Goal: Task Accomplishment & Management: Manage account settings

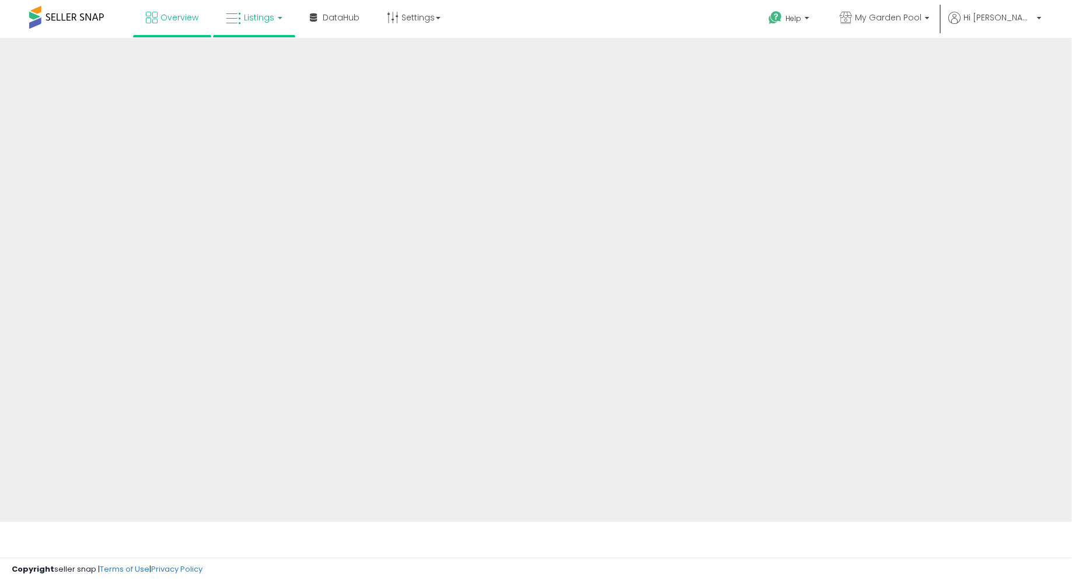
click at [241, 25] on link "Listings" at bounding box center [254, 17] width 74 height 35
click at [278, 23] on link "Listings" at bounding box center [254, 17] width 74 height 35
click at [274, 15] on link "Listings" at bounding box center [254, 17] width 74 height 35
click at [276, 8] on link "Listings" at bounding box center [254, 17] width 74 height 35
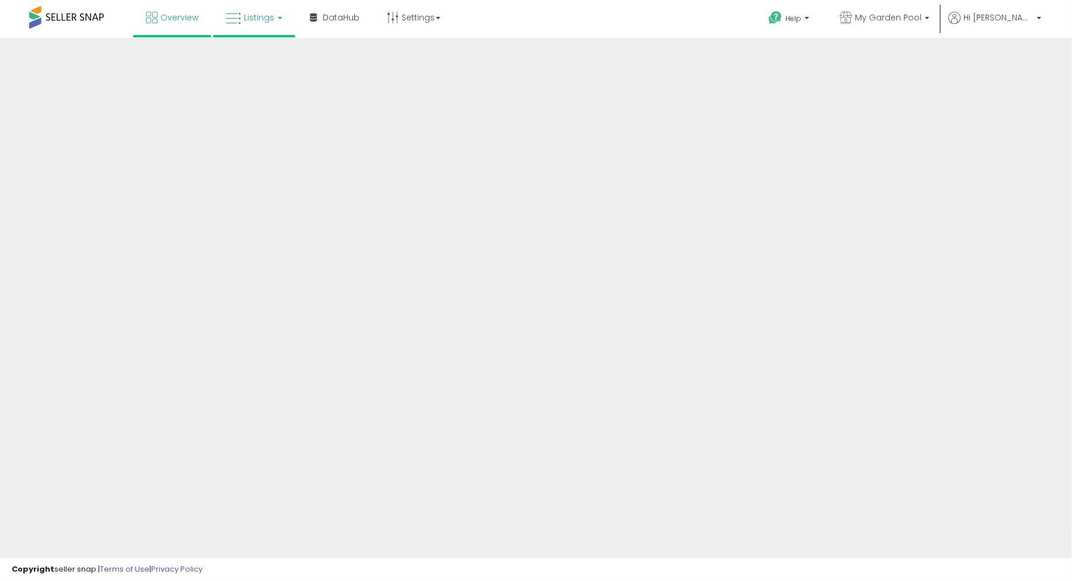
click at [263, 8] on link "Listings" at bounding box center [254, 17] width 74 height 35
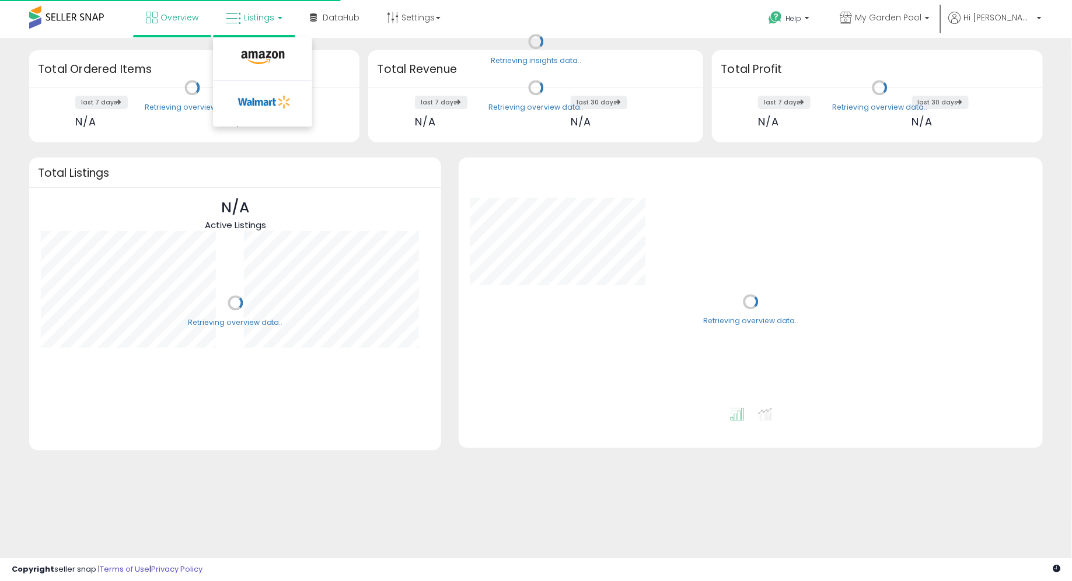
click at [267, 39] on ul at bounding box center [262, 81] width 99 height 89
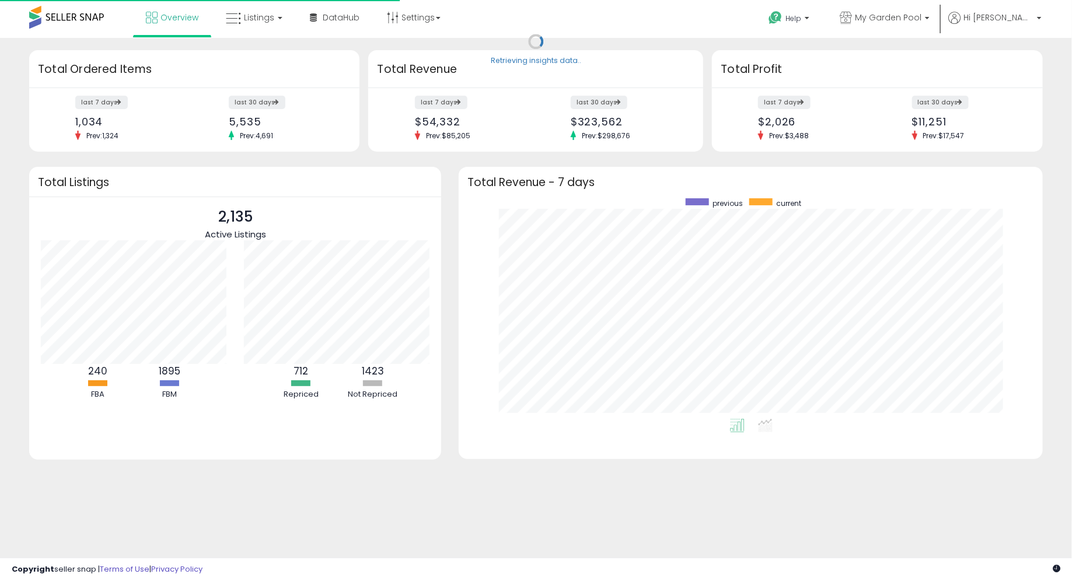
scroll to position [221, 560]
click at [266, 14] on span "Listings" at bounding box center [259, 18] width 30 height 12
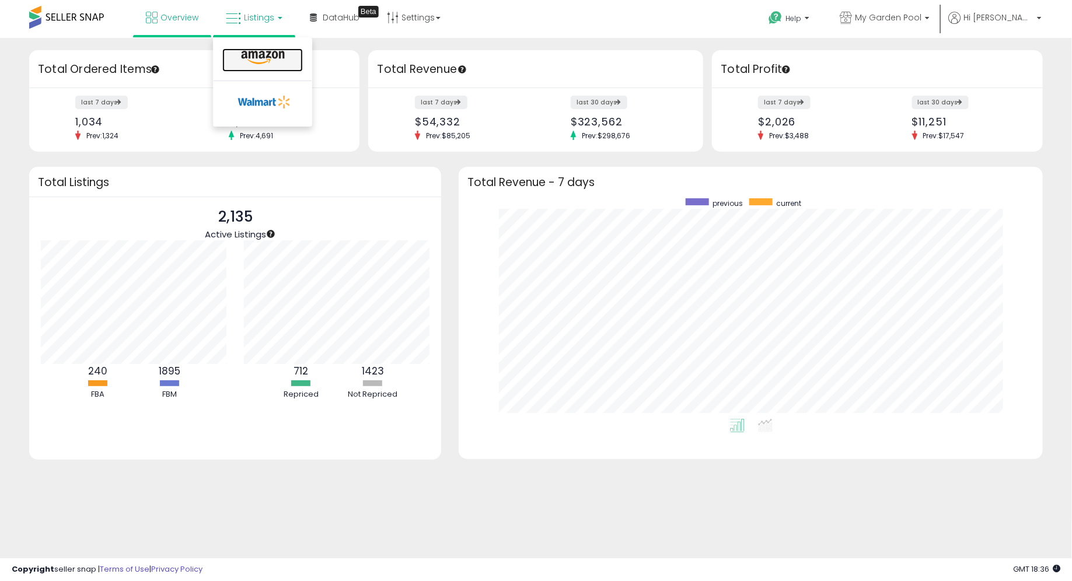
click at [264, 48] on link at bounding box center [262, 59] width 81 height 23
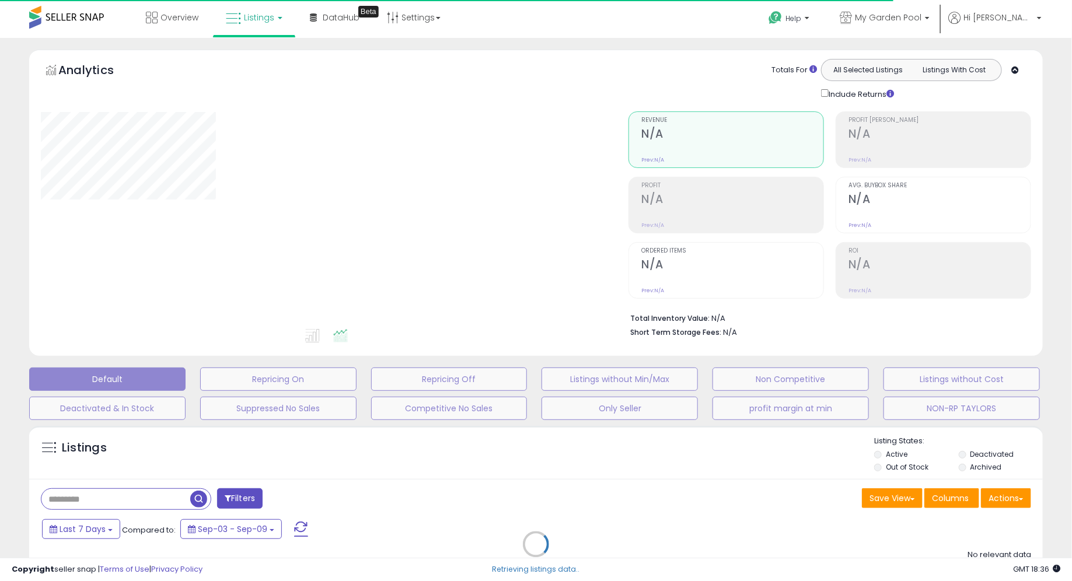
click at [108, 498] on div "Retrieving listings data.." at bounding box center [536, 553] width 1032 height 266
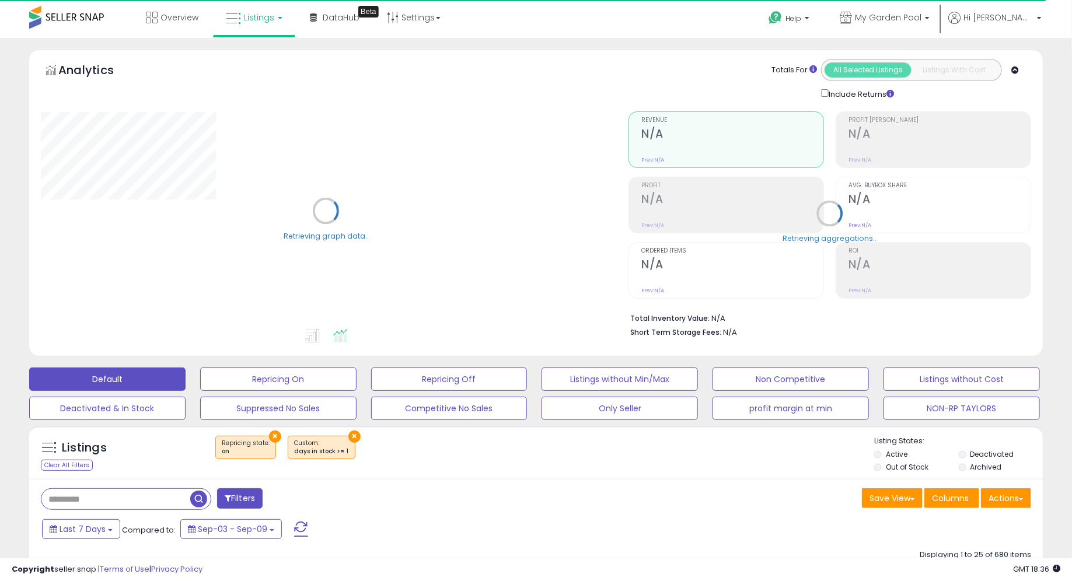
click at [107, 493] on input "text" at bounding box center [115, 499] width 149 height 20
paste input "**********"
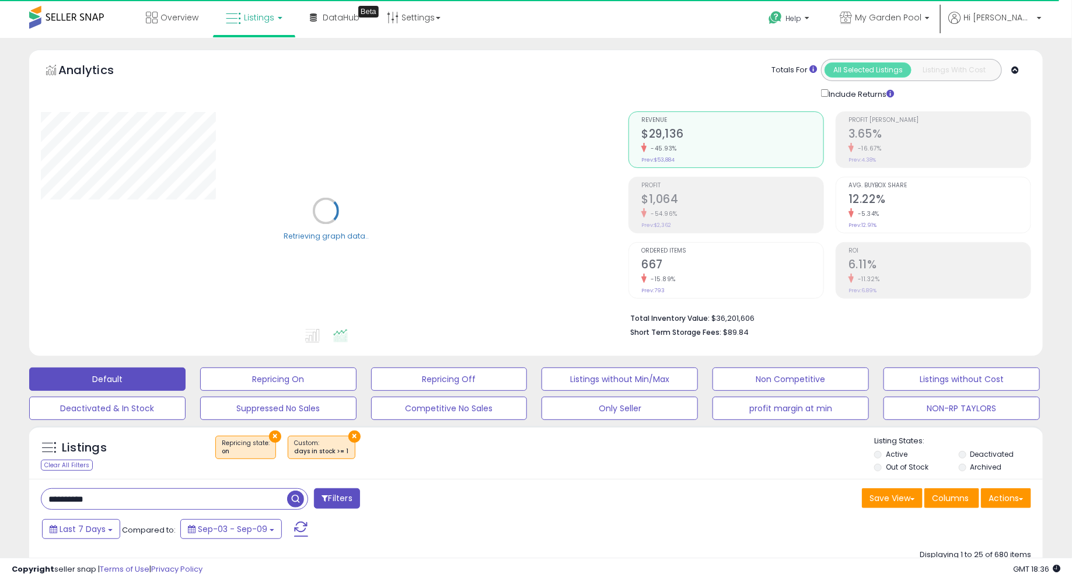
type input "**********"
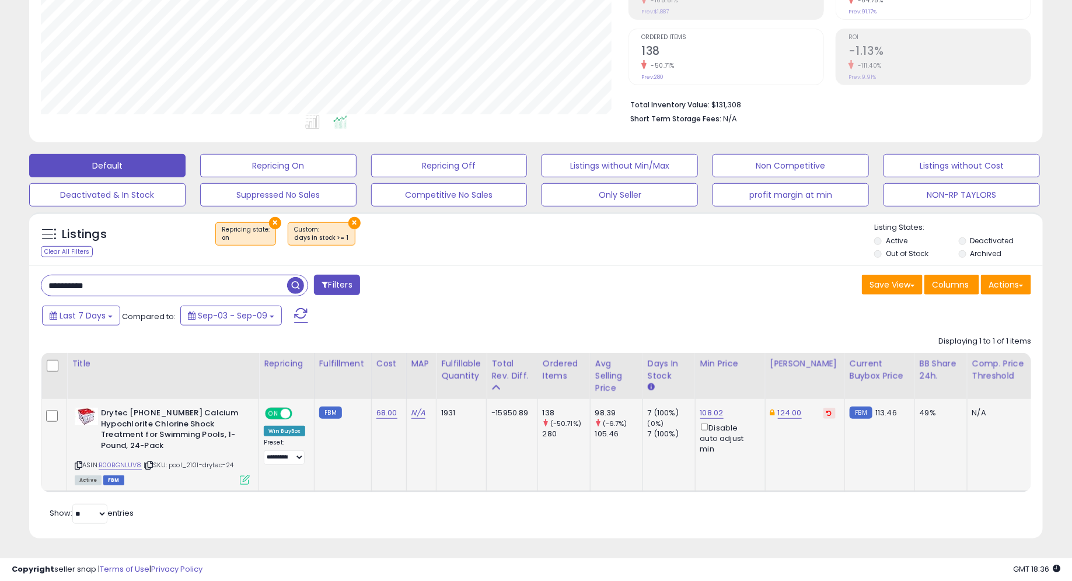
scroll to position [239, 588]
click at [384, 412] on link "68.00" at bounding box center [387, 413] width 21 height 12
click at [353, 381] on input "*****" at bounding box center [357, 387] width 104 height 20
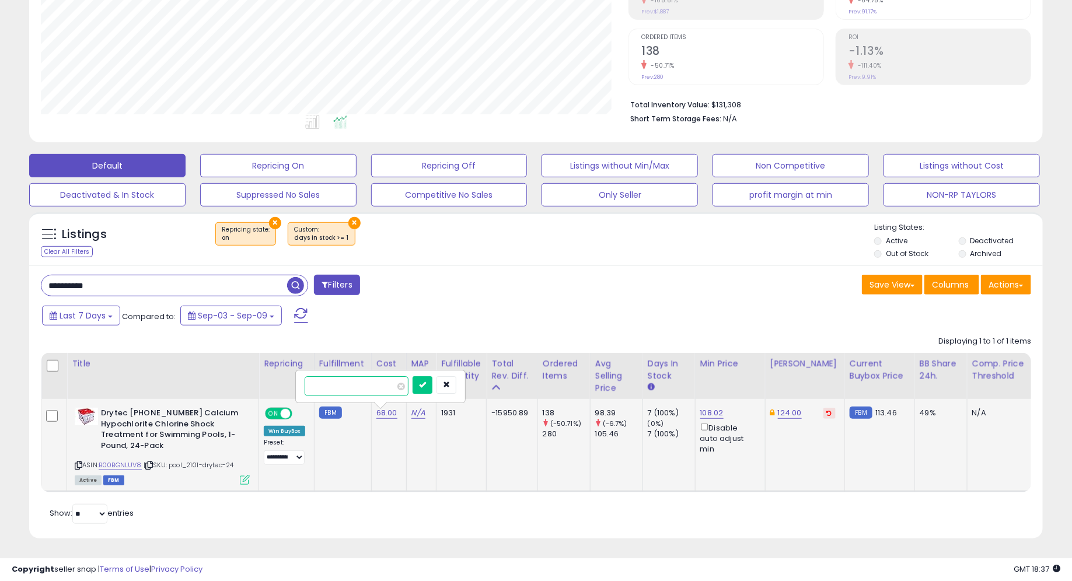
type input "****"
click at [436, 394] on div at bounding box center [435, 387] width 44 height 20
click at [426, 387] on icon "submit" at bounding box center [422, 384] width 7 height 7
click at [246, 477] on icon at bounding box center [245, 480] width 10 height 10
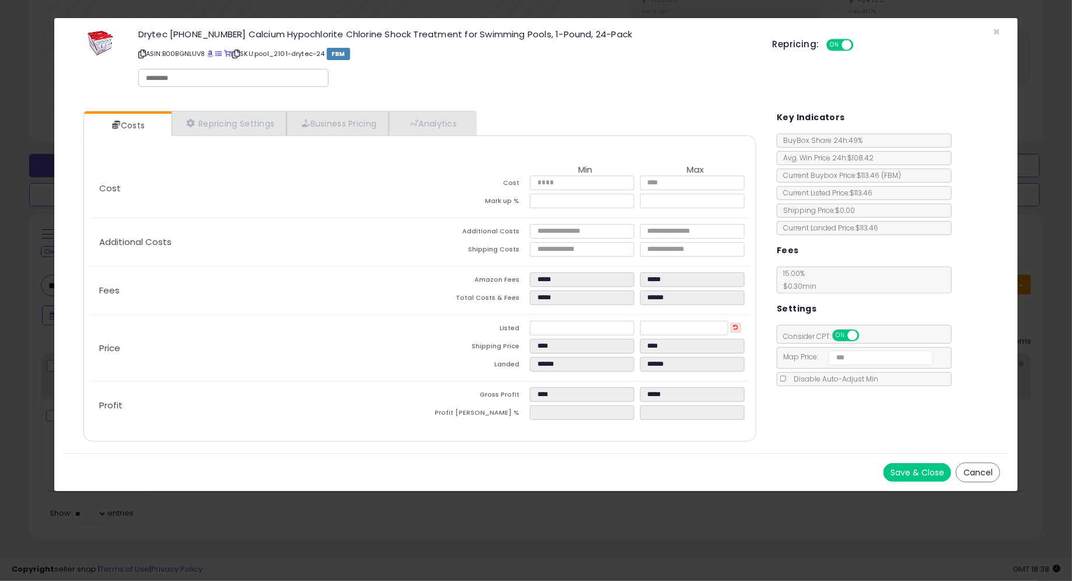
click at [903, 472] on button "Save & Close" at bounding box center [918, 473] width 68 height 19
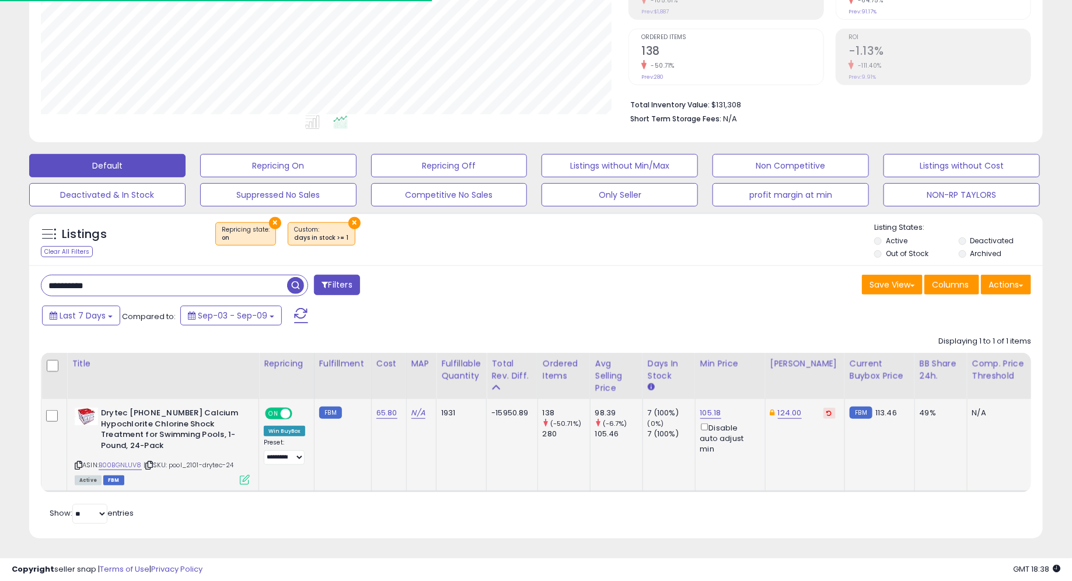
click at [242, 485] on td "Drytec [PHONE_NUMBER] Calcium Hypochlorite Chlorine Shock Treatment for Swimmin…" at bounding box center [163, 445] width 192 height 92
click at [242, 482] on icon at bounding box center [245, 480] width 10 height 10
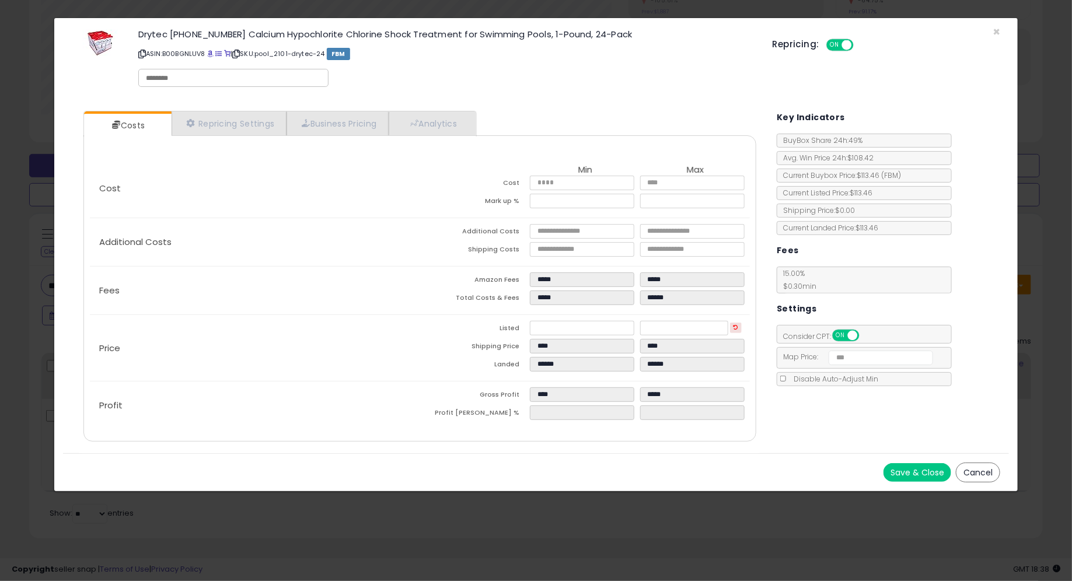
click at [903, 470] on button "Save & Close" at bounding box center [918, 473] width 68 height 19
